Goal: Task Accomplishment & Management: Complete application form

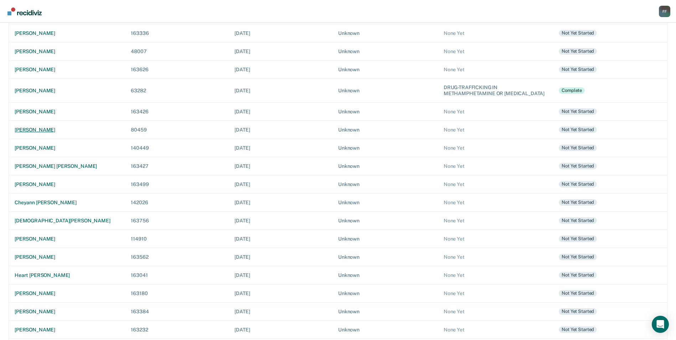
scroll to position [143, 0]
click at [56, 276] on div "heart [PERSON_NAME]" at bounding box center [67, 275] width 105 height 6
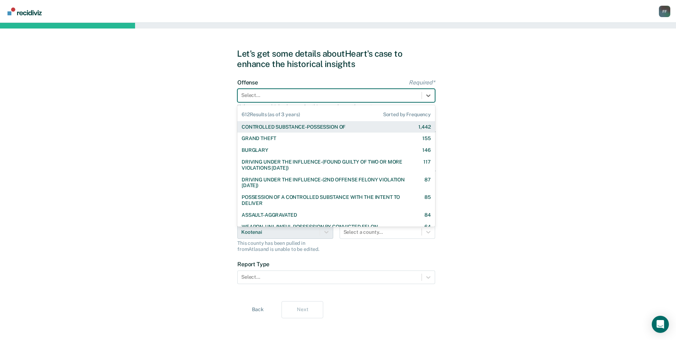
click at [267, 95] on div at bounding box center [329, 95] width 177 height 7
click at [276, 128] on div "CONTROLLED SUBSTANCE-POSSESSION OF" at bounding box center [294, 127] width 104 height 6
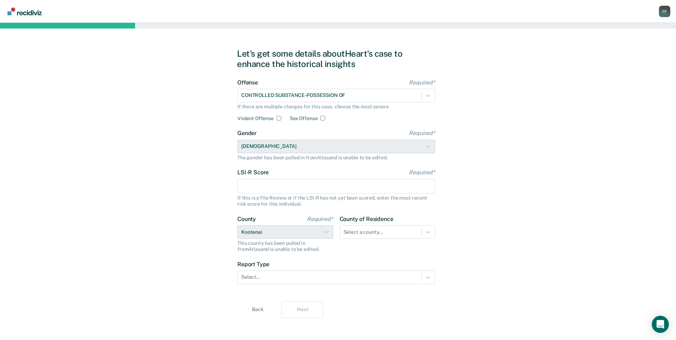
click at [351, 188] on input "LSI-R Score Required*" at bounding box center [336, 186] width 198 height 15
type input "18"
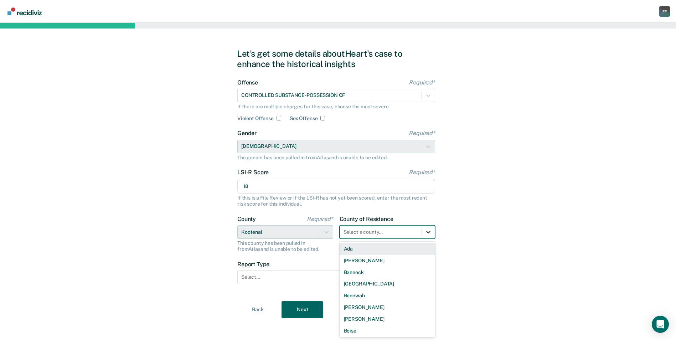
scroll to position [4, 0]
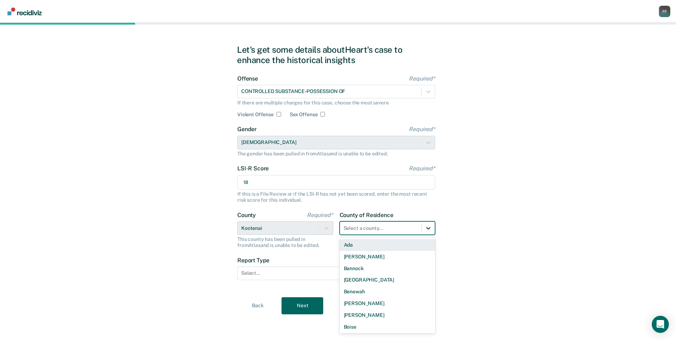
click at [428, 234] on div at bounding box center [428, 228] width 13 height 13
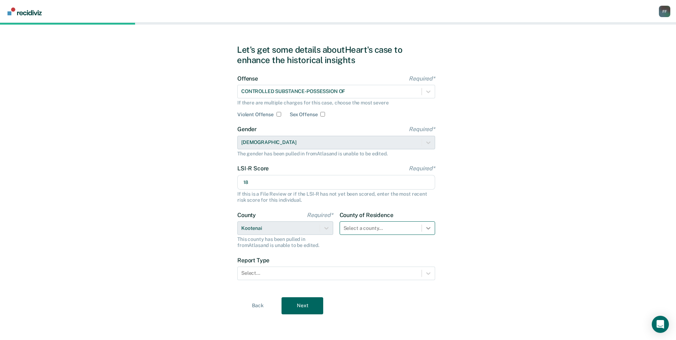
click at [425, 227] on icon at bounding box center [428, 228] width 7 height 7
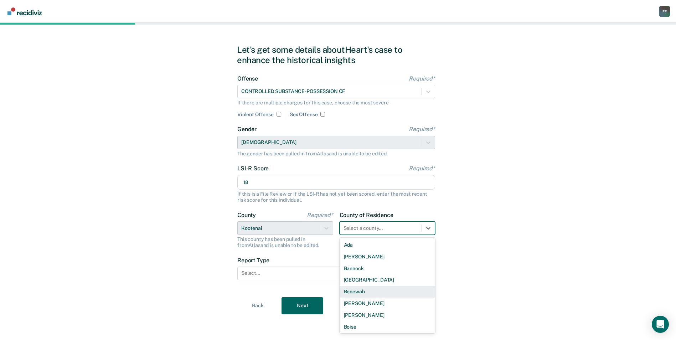
type input "k"
click at [370, 294] on div "Kootenai" at bounding box center [388, 292] width 96 height 12
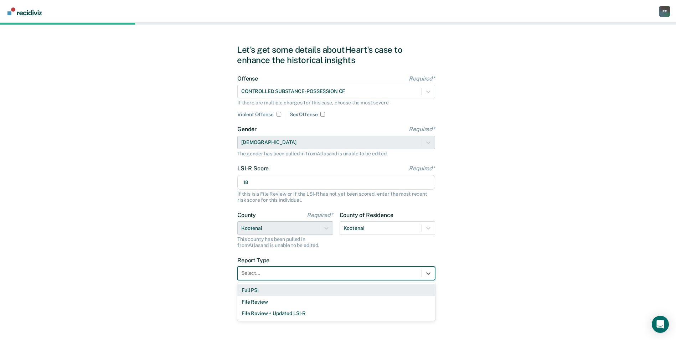
click at [318, 277] on div at bounding box center [329, 272] width 177 height 7
click at [311, 289] on div "Full PSI" at bounding box center [336, 290] width 198 height 12
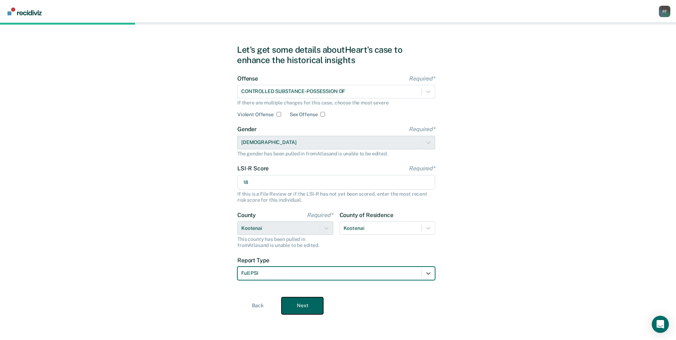
click at [309, 299] on button "Next" at bounding box center [303, 305] width 42 height 17
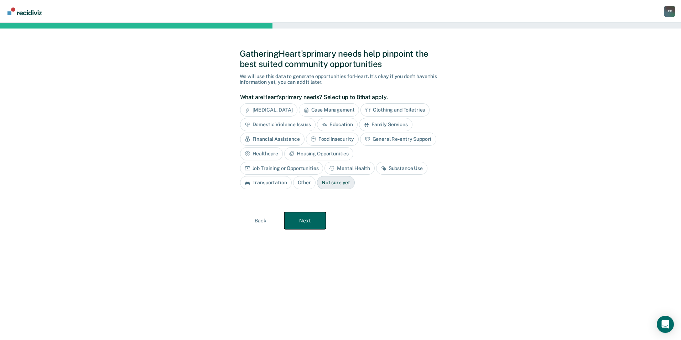
click at [313, 223] on button "Next" at bounding box center [305, 220] width 42 height 17
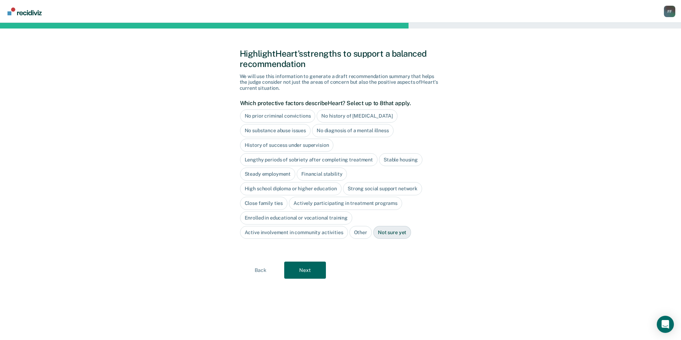
click at [392, 163] on div "Stable housing" at bounding box center [400, 159] width 43 height 13
click at [340, 180] on div "Financial stability" at bounding box center [322, 174] width 50 height 13
click at [333, 191] on div "High school diploma or higher education" at bounding box center [291, 188] width 102 height 13
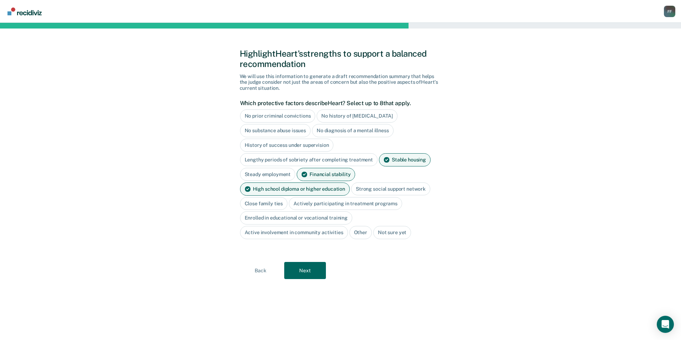
click at [367, 192] on div "Strong social support network" at bounding box center [390, 188] width 79 height 13
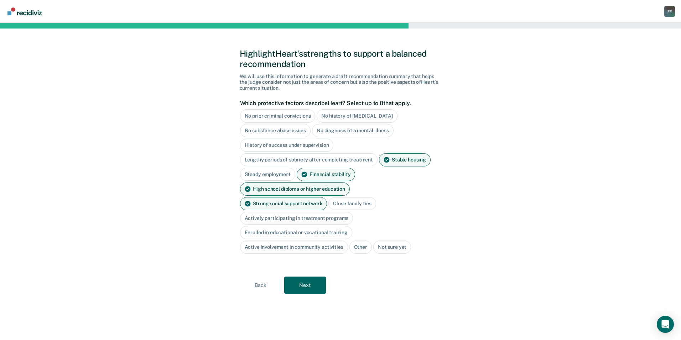
click at [329, 202] on div "Close family ties" at bounding box center [353, 203] width 48 height 13
click at [309, 212] on div "Actively participating in treatment programs" at bounding box center [296, 218] width 113 height 13
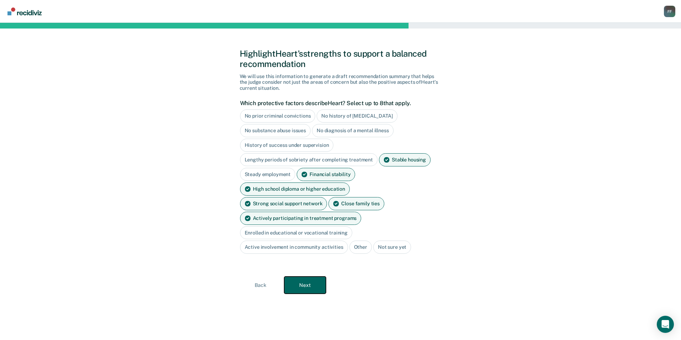
click at [314, 277] on button "Next" at bounding box center [305, 285] width 42 height 17
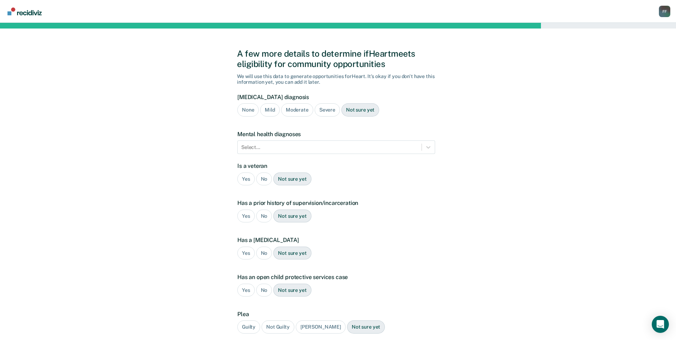
click at [325, 109] on div "Severe" at bounding box center [327, 109] width 25 height 13
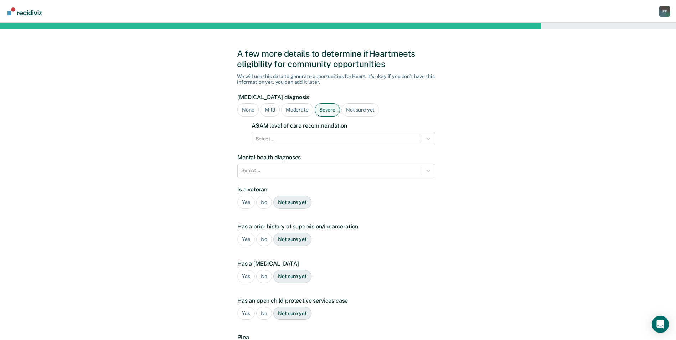
click at [435, 140] on div "A few more details to determine if Heart meets eligibility for community opport…" at bounding box center [338, 222] width 202 height 382
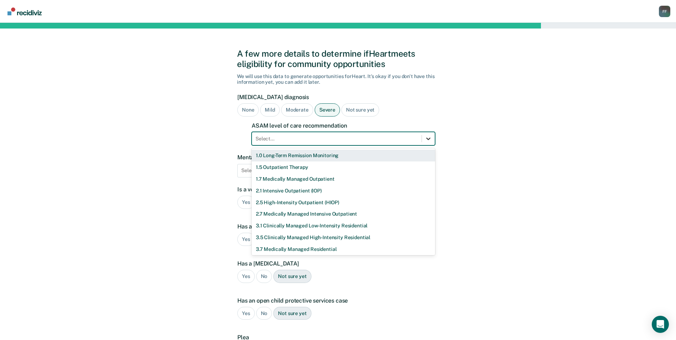
click at [427, 140] on icon at bounding box center [428, 138] width 7 height 7
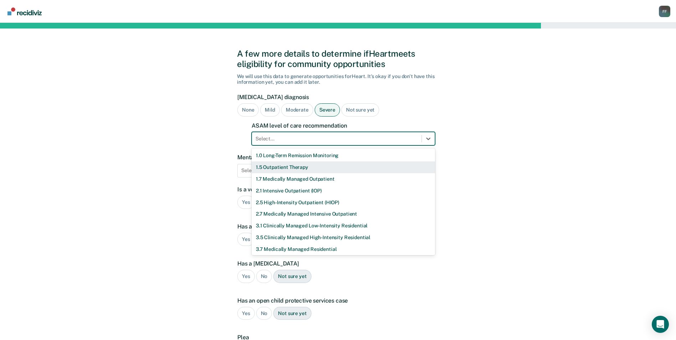
click at [329, 170] on div "1.5 Outpatient Therapy" at bounding box center [344, 167] width 184 height 12
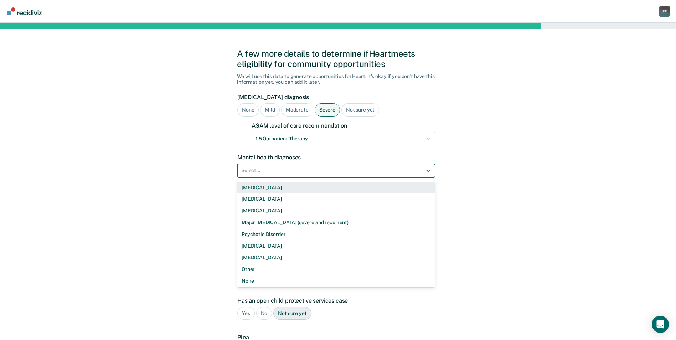
click at [336, 170] on div at bounding box center [329, 170] width 177 height 7
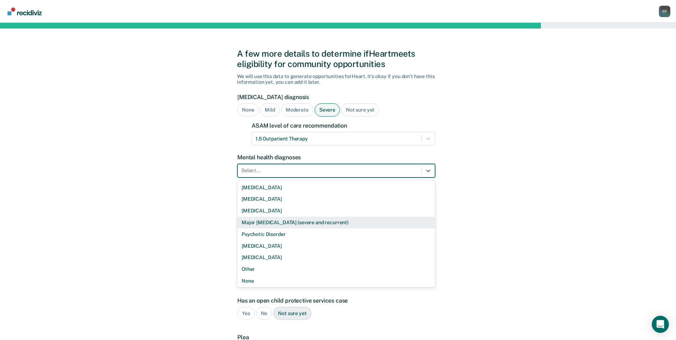
click at [495, 202] on div "A few more details to determine if Heart meets eligibility for community opport…" at bounding box center [338, 223] width 676 height 400
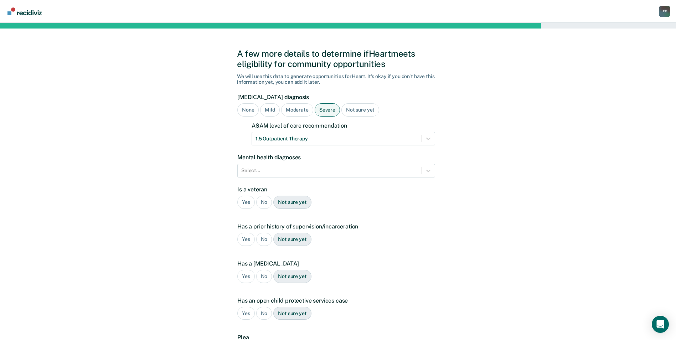
click at [268, 202] on div "No" at bounding box center [264, 202] width 16 height 13
click at [264, 241] on div "No" at bounding box center [264, 239] width 16 height 13
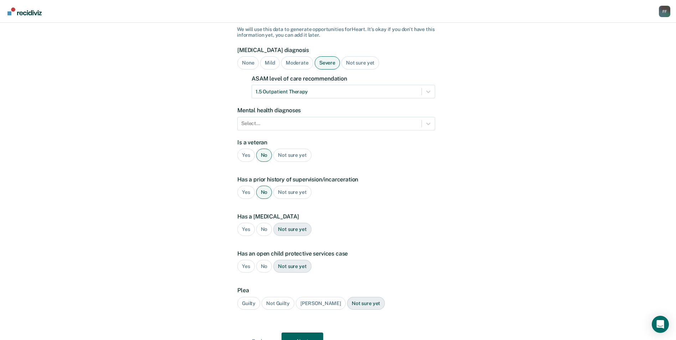
scroll to position [71, 0]
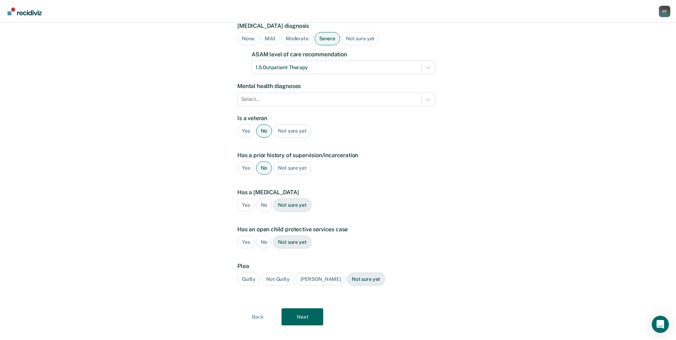
click at [247, 207] on div "Yes" at bounding box center [245, 205] width 17 height 13
click at [250, 282] on div "Guilty" at bounding box center [248, 279] width 23 height 13
click at [314, 315] on button "Next" at bounding box center [303, 316] width 42 height 17
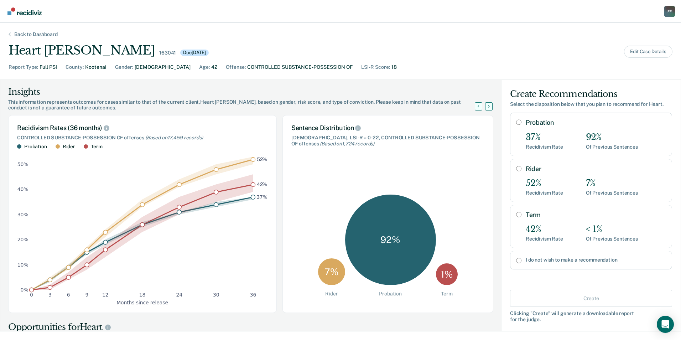
click at [516, 122] on input "Probation" at bounding box center [518, 122] width 5 height 6
radio input "true"
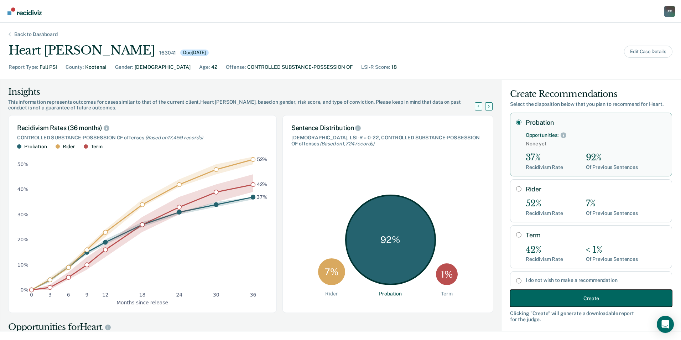
click at [578, 295] on button "Create" at bounding box center [591, 298] width 162 height 17
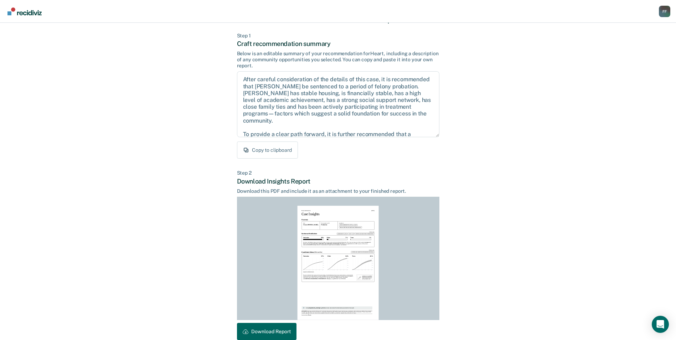
scroll to position [66, 0]
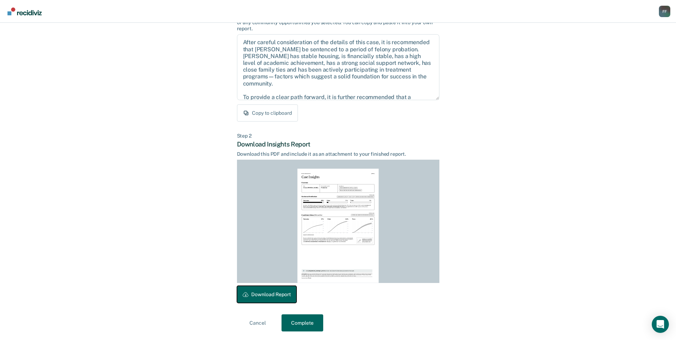
click at [280, 298] on button "Download Report" at bounding box center [267, 294] width 60 height 17
click at [316, 321] on button "Complete" at bounding box center [303, 322] width 42 height 17
